Goal: Navigation & Orientation: Find specific page/section

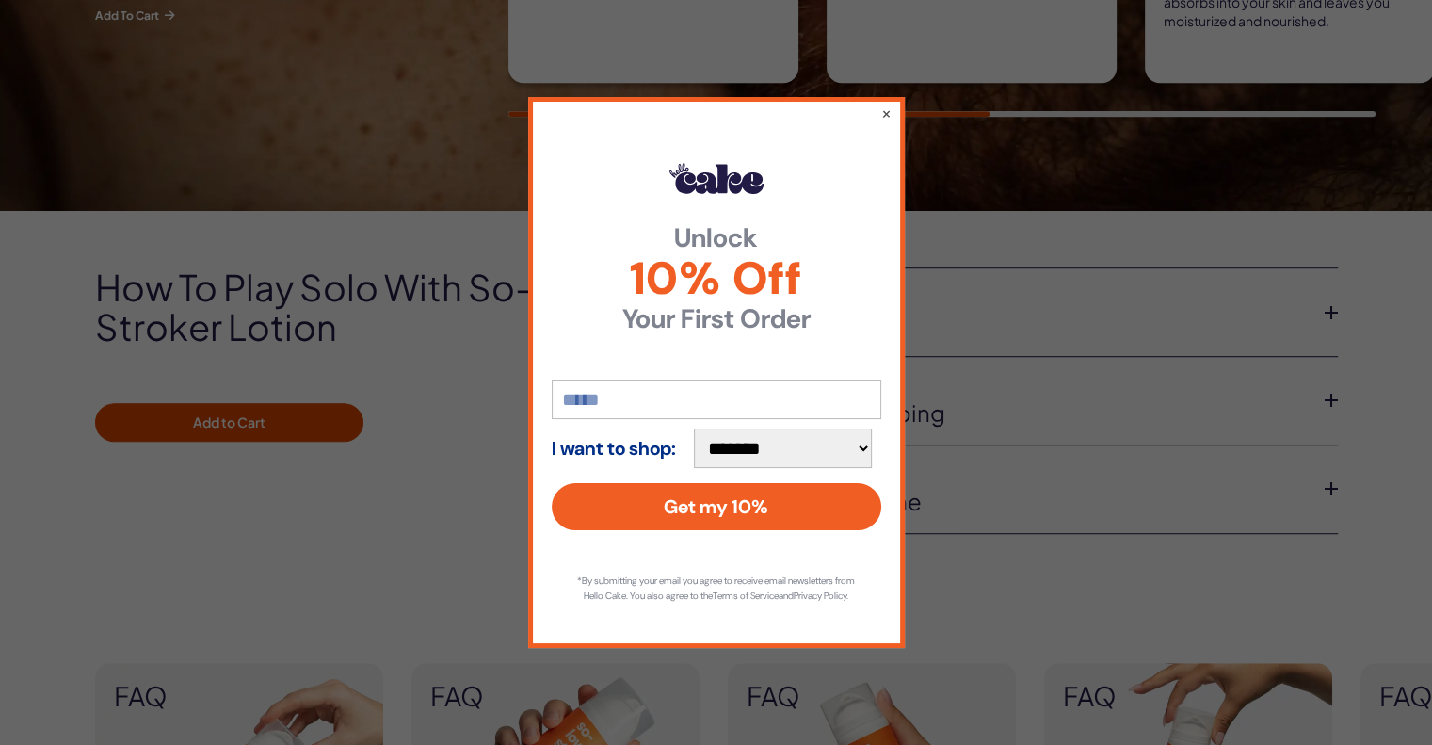
scroll to position [1163, 0]
click at [883, 112] on button "×" at bounding box center [885, 113] width 12 height 23
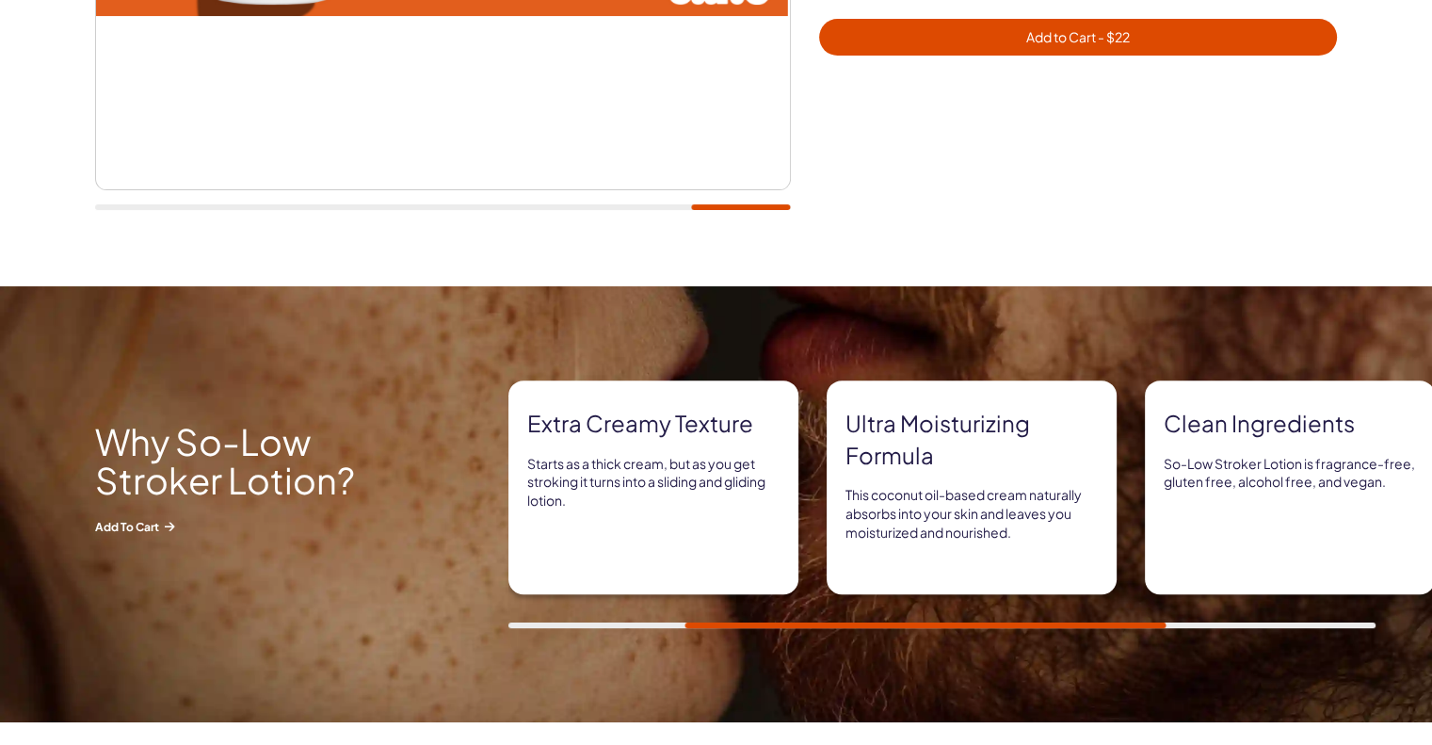
scroll to position [0, 0]
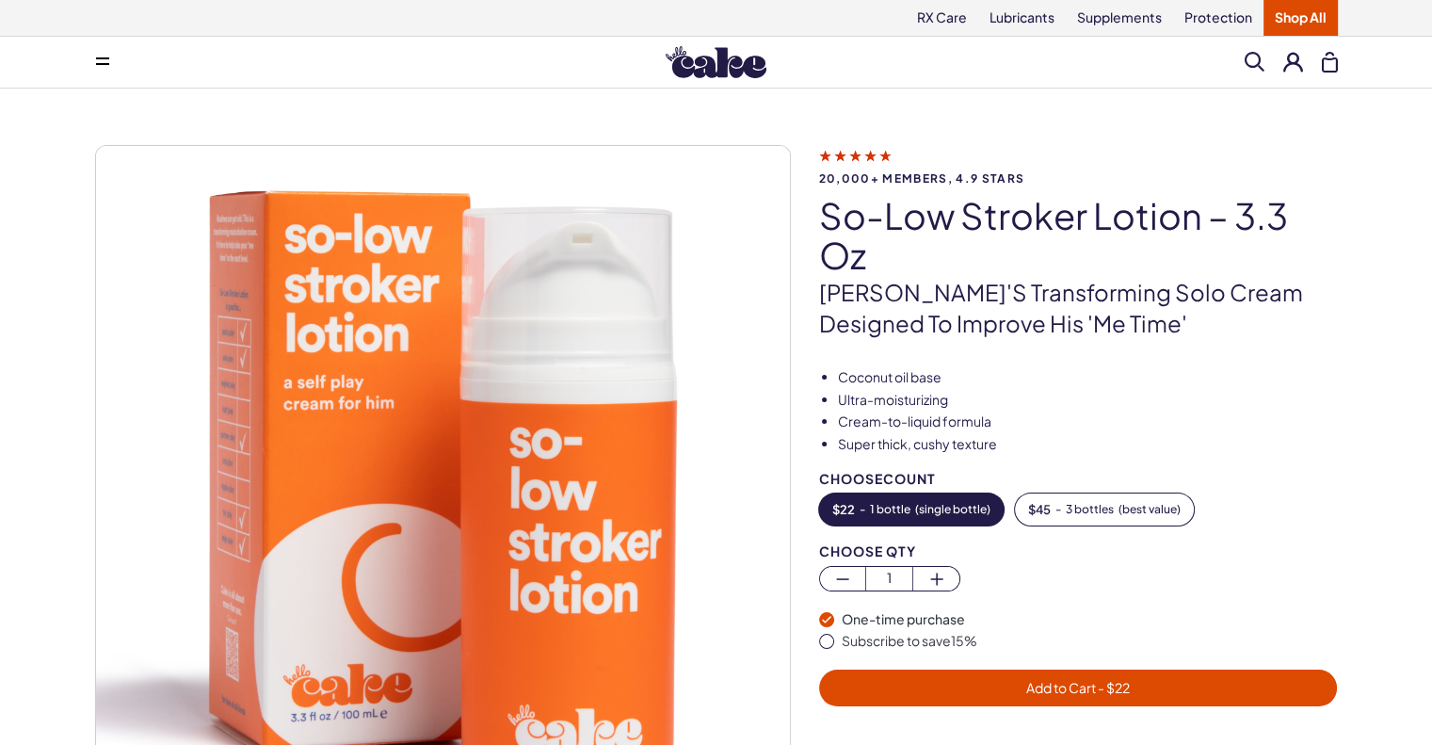
click at [702, 66] on img at bounding box center [716, 62] width 101 height 32
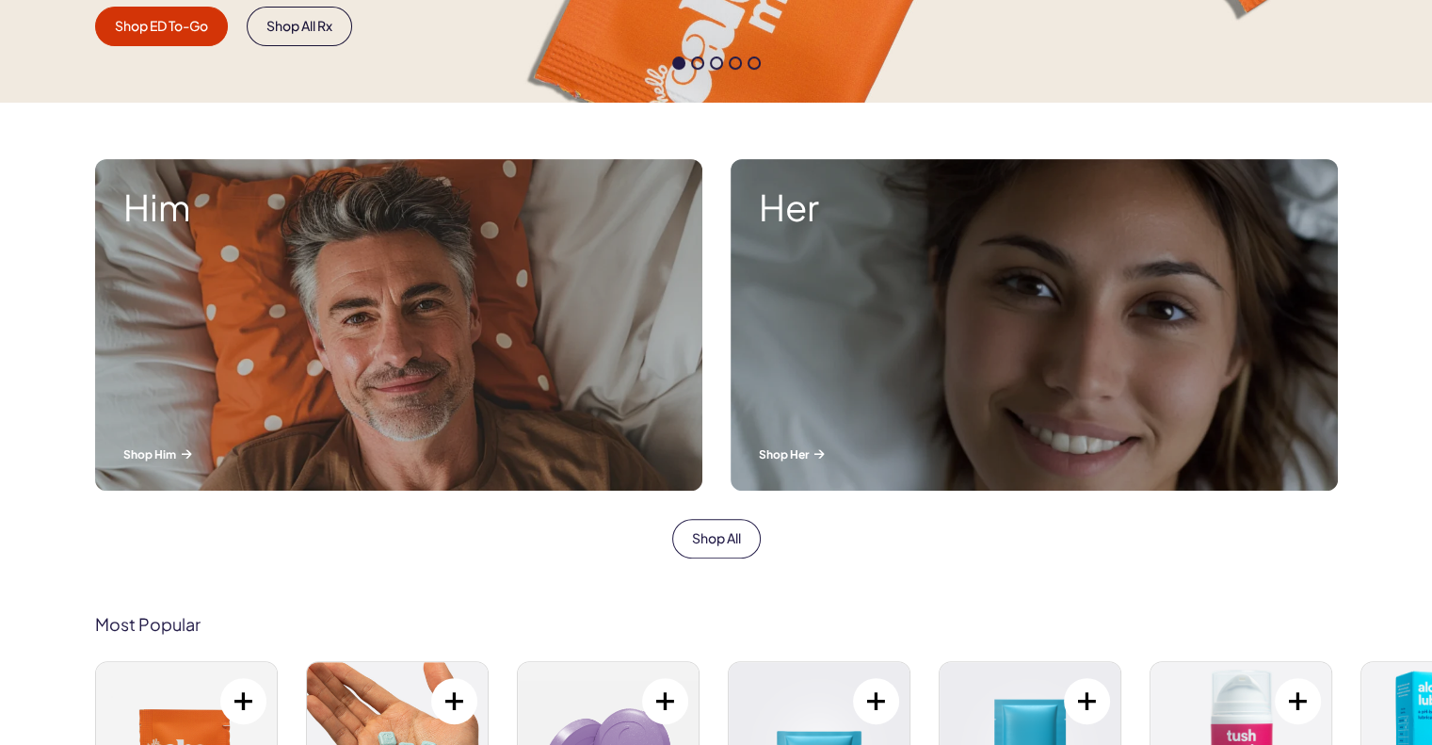
scroll to position [570, 0]
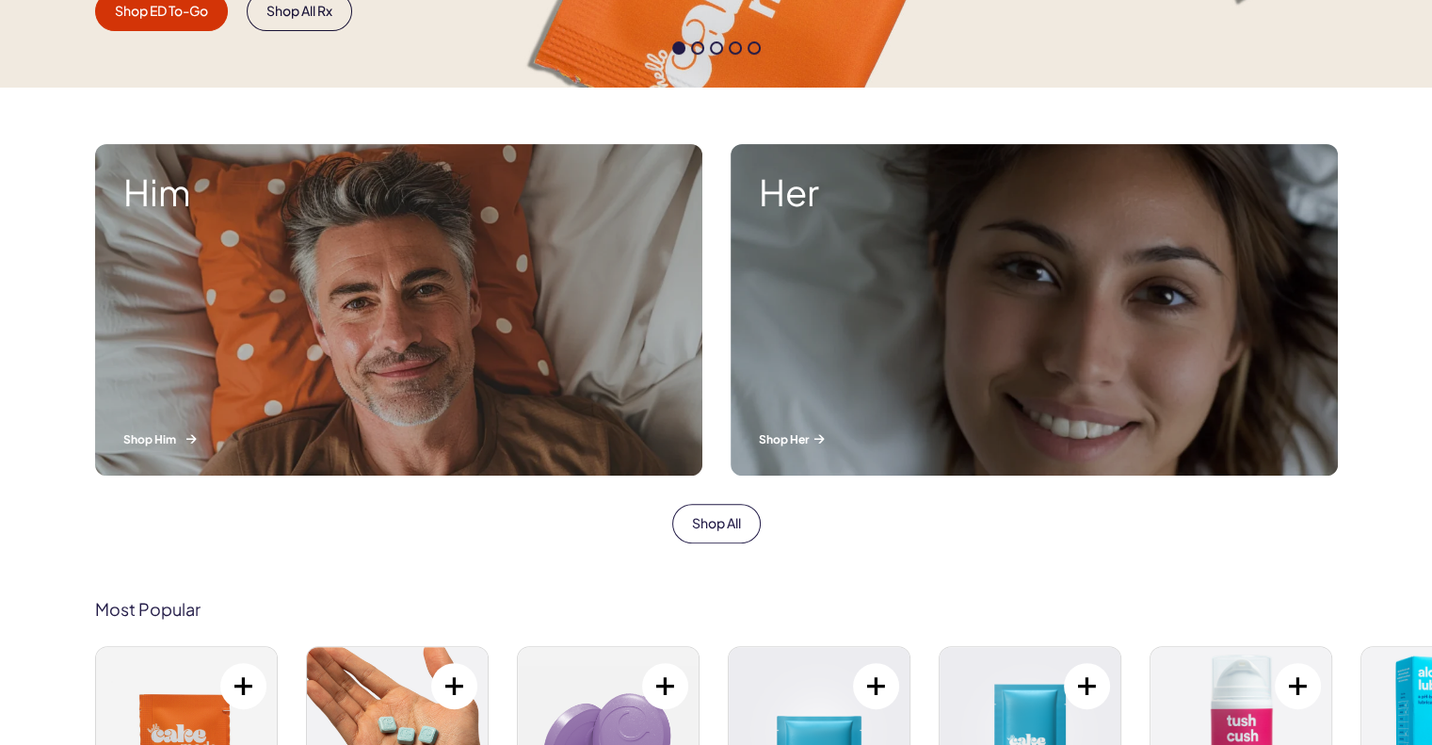
click at [331, 333] on div "Him Shop Him" at bounding box center [398, 309] width 607 height 331
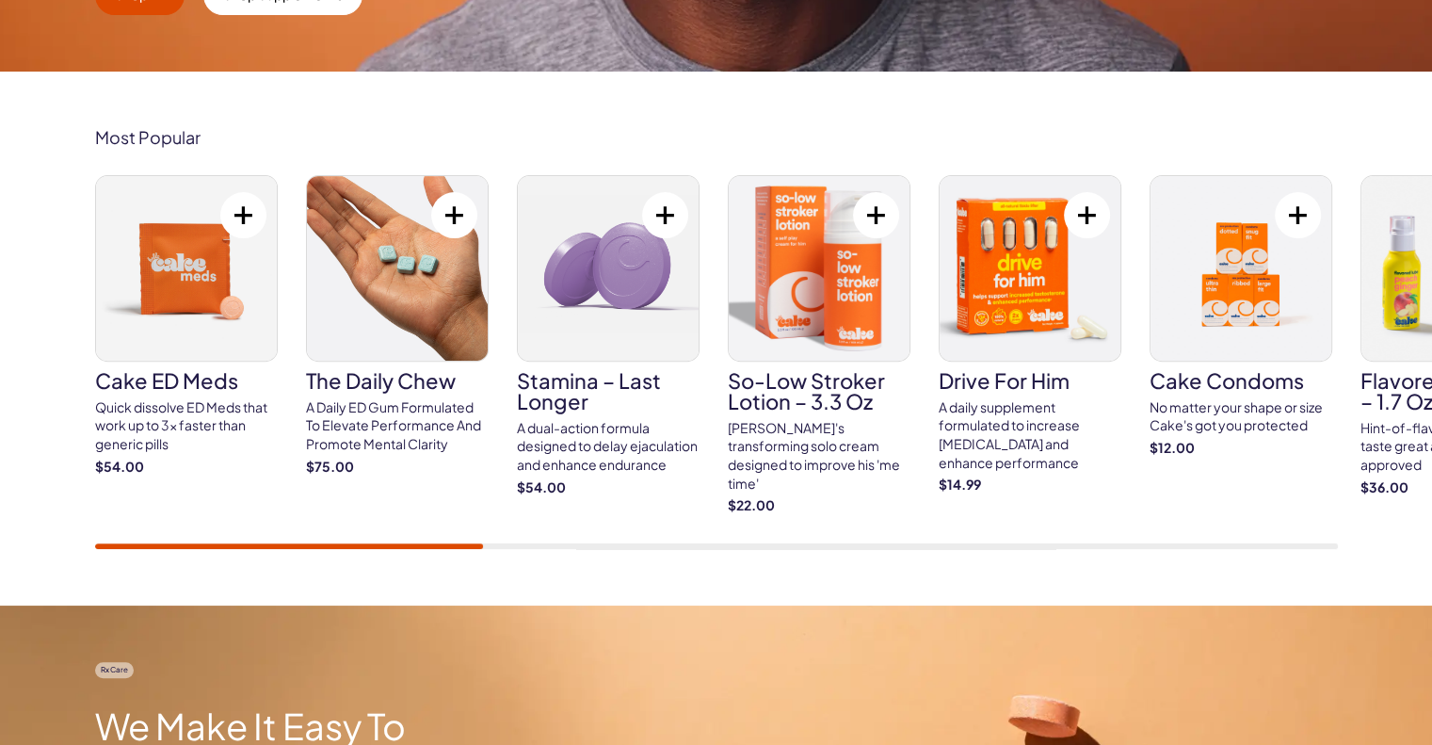
scroll to position [654, 0]
